Goal: Transaction & Acquisition: Book appointment/travel/reservation

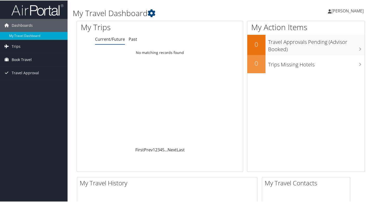
click at [29, 60] on span "Book Travel" at bounding box center [22, 59] width 20 height 13
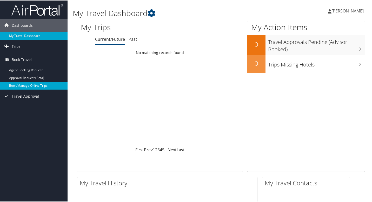
click at [27, 87] on link "Book/Manage Online Trips" at bounding box center [34, 85] width 68 height 8
